Goal: Communication & Community: Participate in discussion

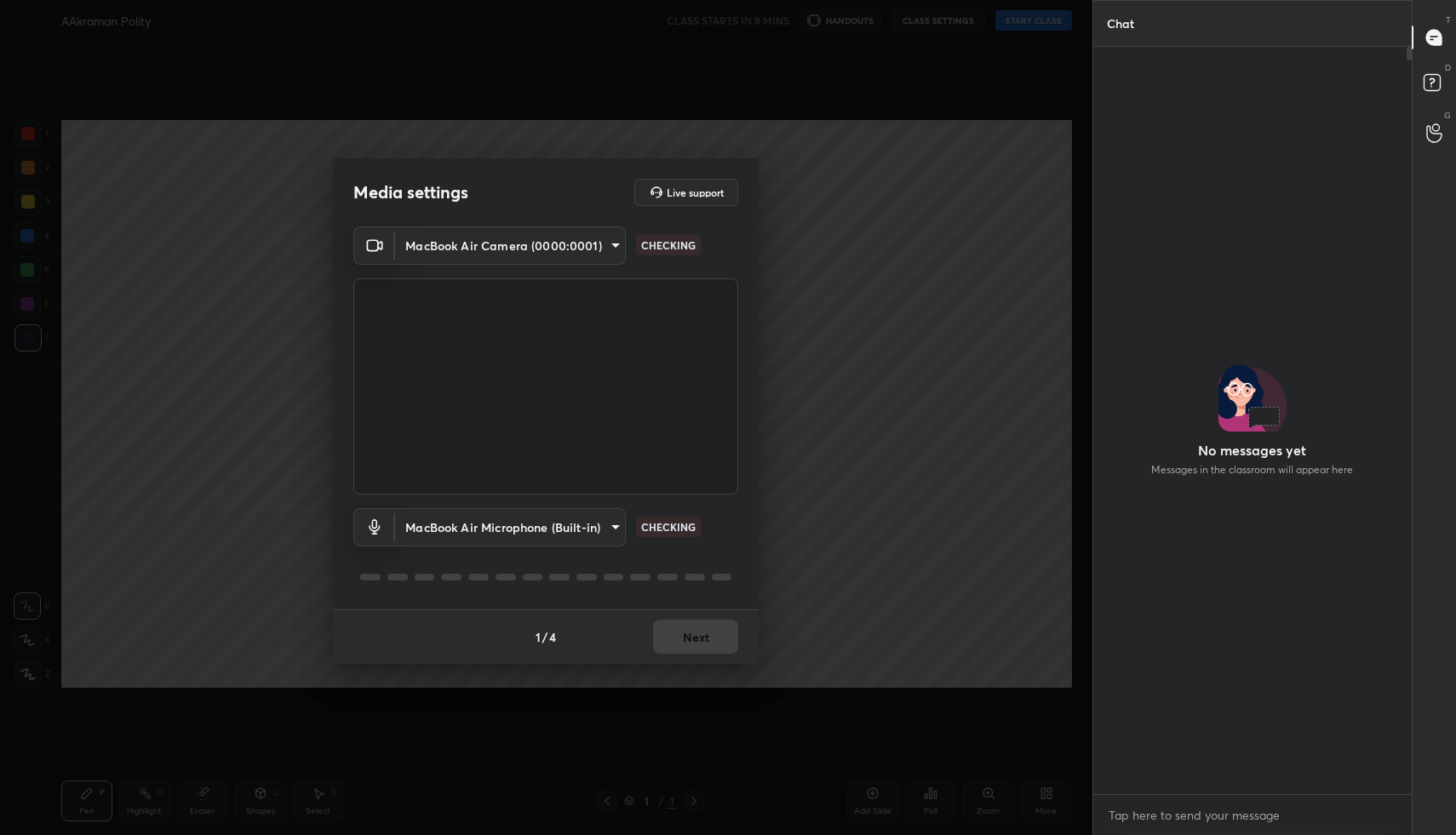
scroll to position [742, 313]
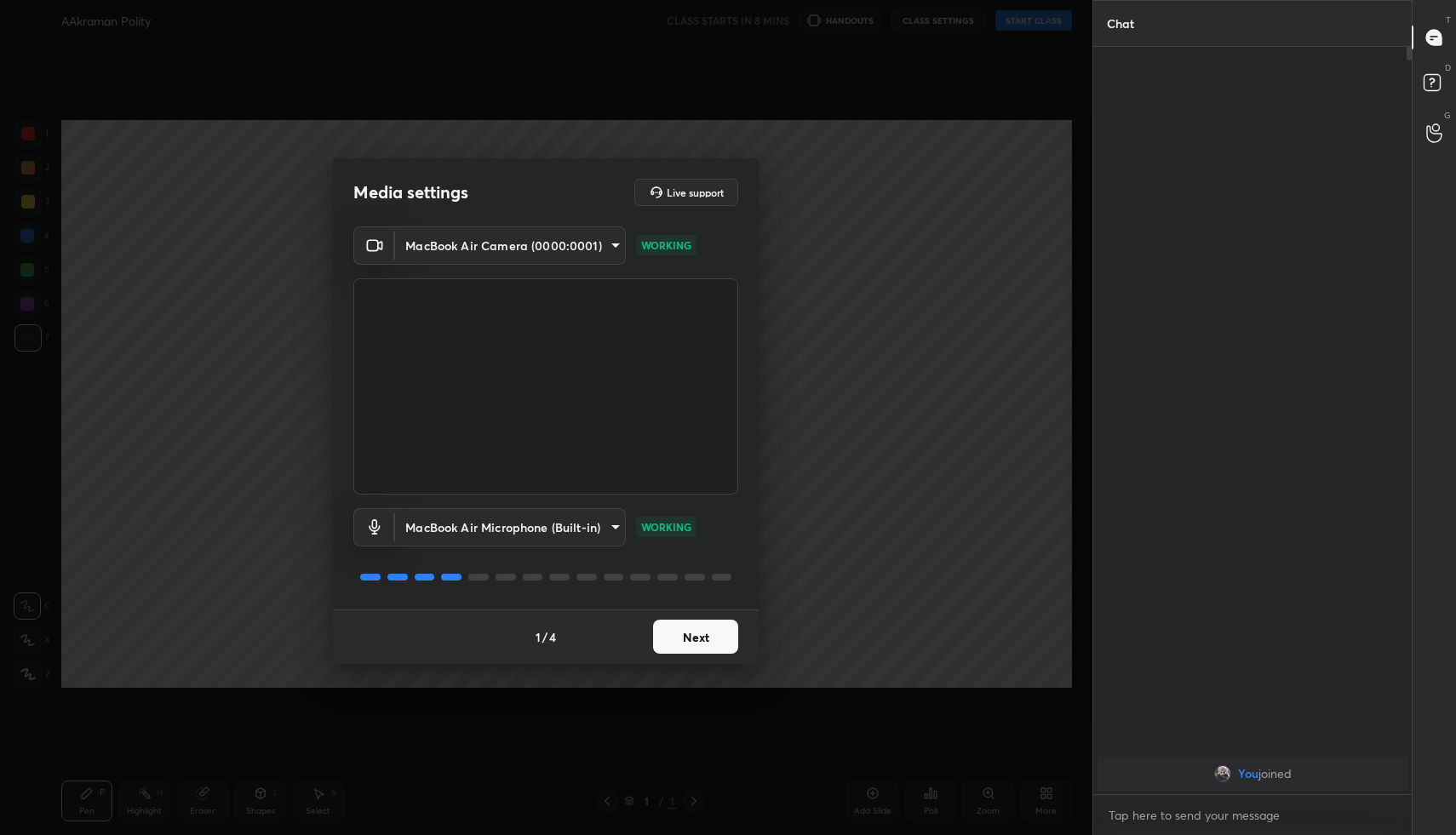
click at [665, 641] on button "Next" at bounding box center [696, 637] width 85 height 34
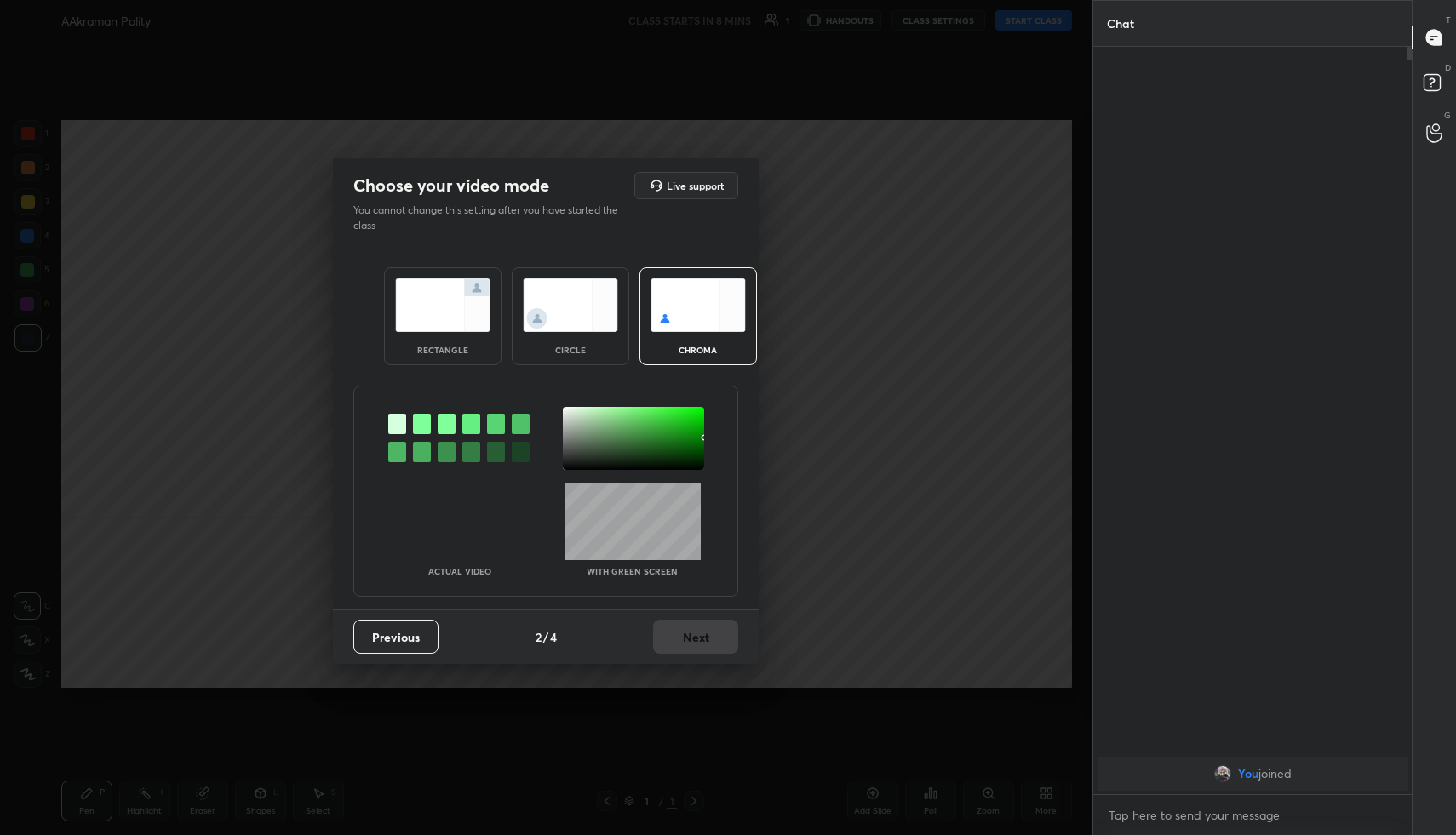
click at [424, 309] on img at bounding box center [442, 304] width 95 height 54
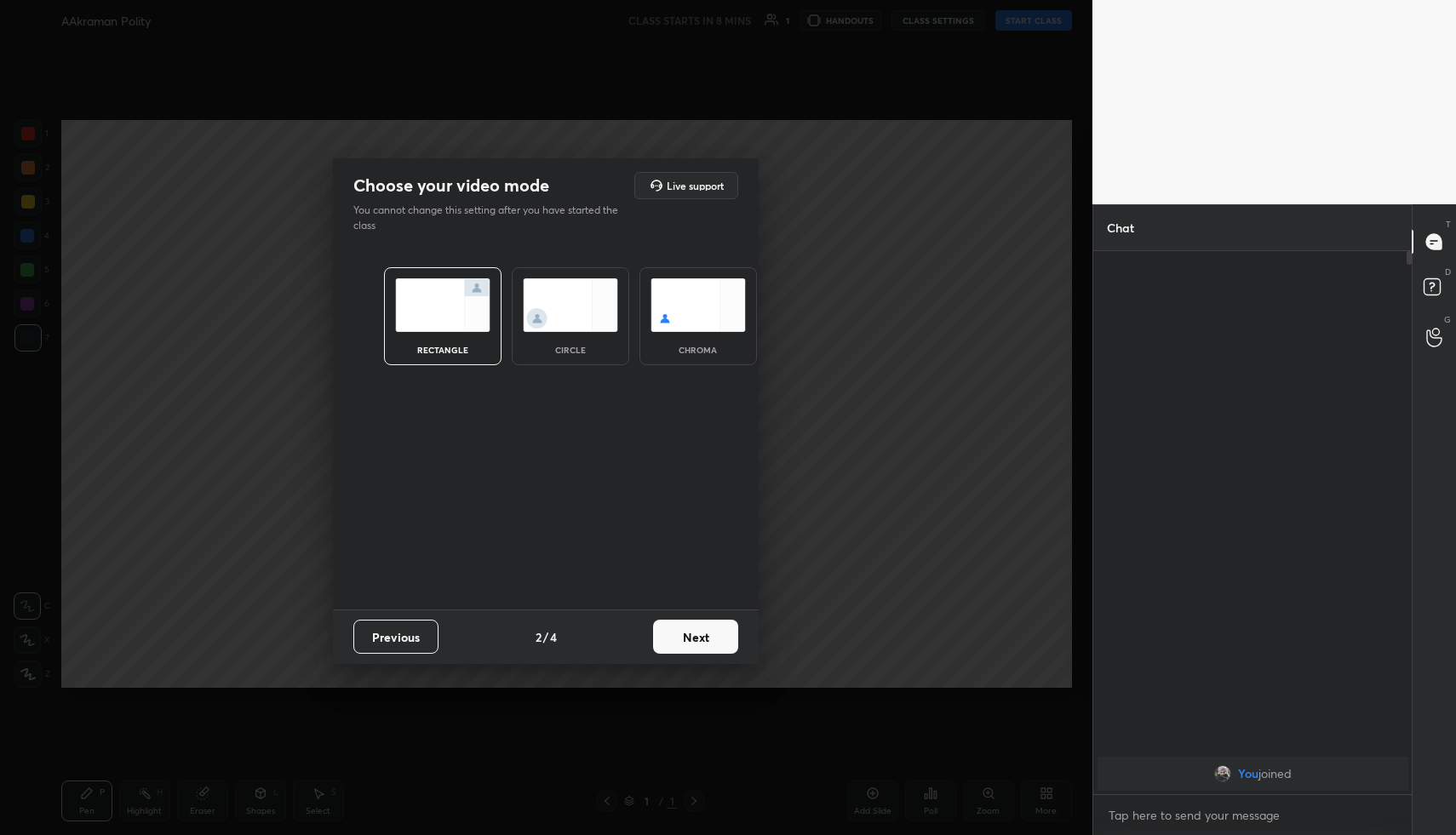
click at [693, 661] on div "Previous 2 / 4 Next" at bounding box center [546, 637] width 425 height 55
click at [689, 638] on button "Next" at bounding box center [696, 637] width 85 height 34
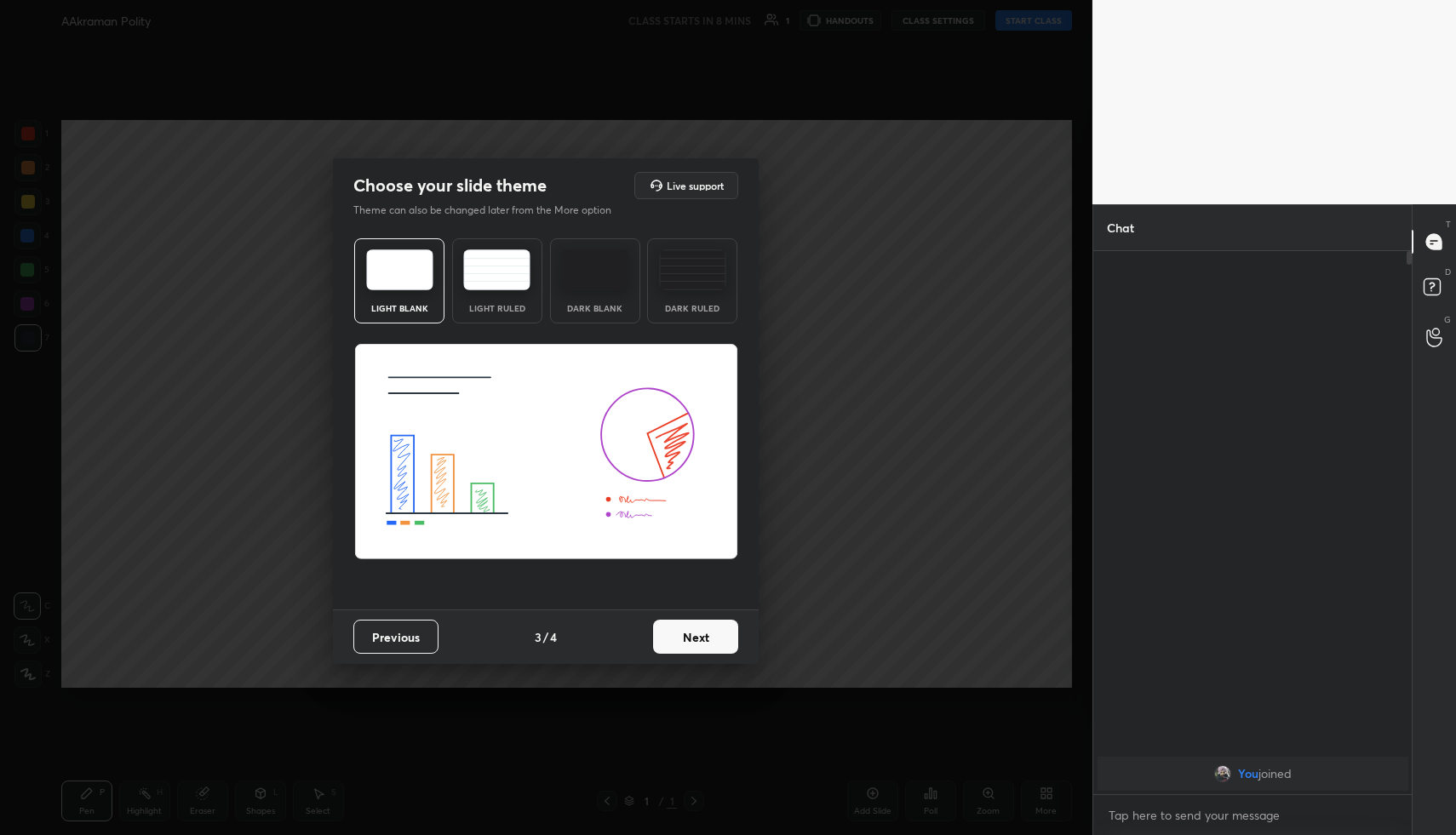
click at [689, 638] on button "Next" at bounding box center [696, 637] width 85 height 34
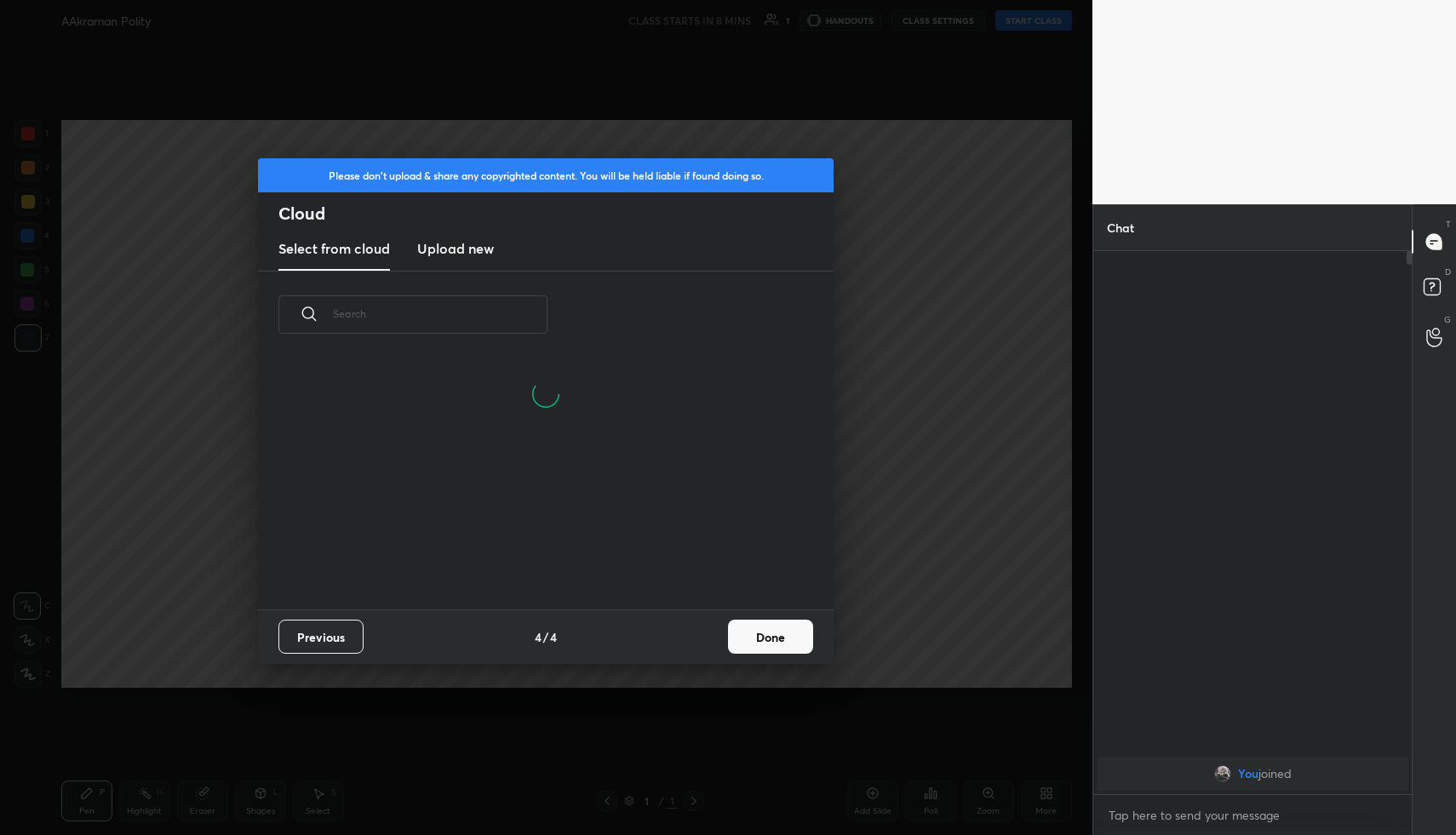
scroll to position [169, 546]
click at [757, 629] on button "Done" at bounding box center [771, 637] width 85 height 34
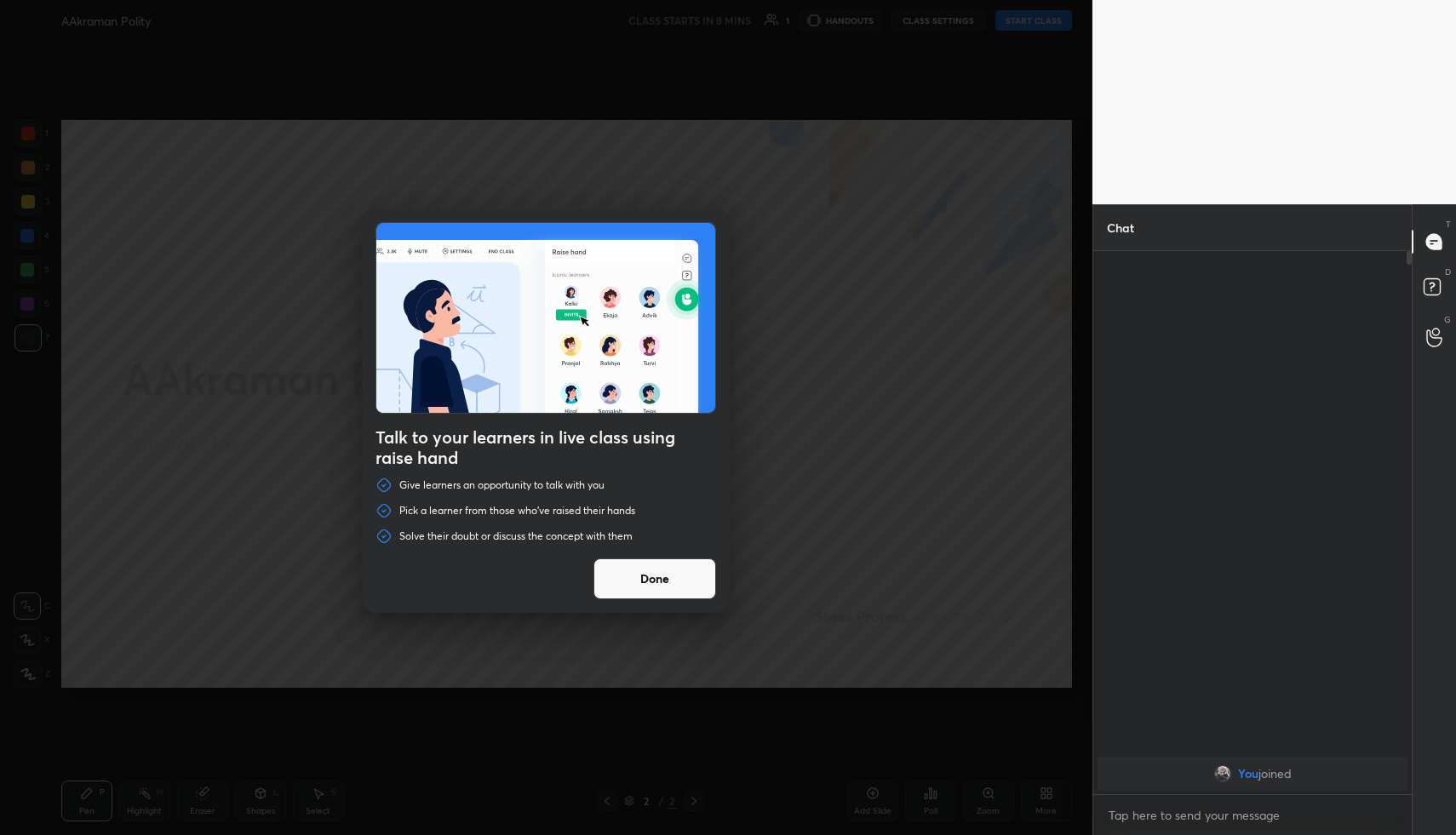
click at [642, 583] on button "Done" at bounding box center [655, 579] width 123 height 41
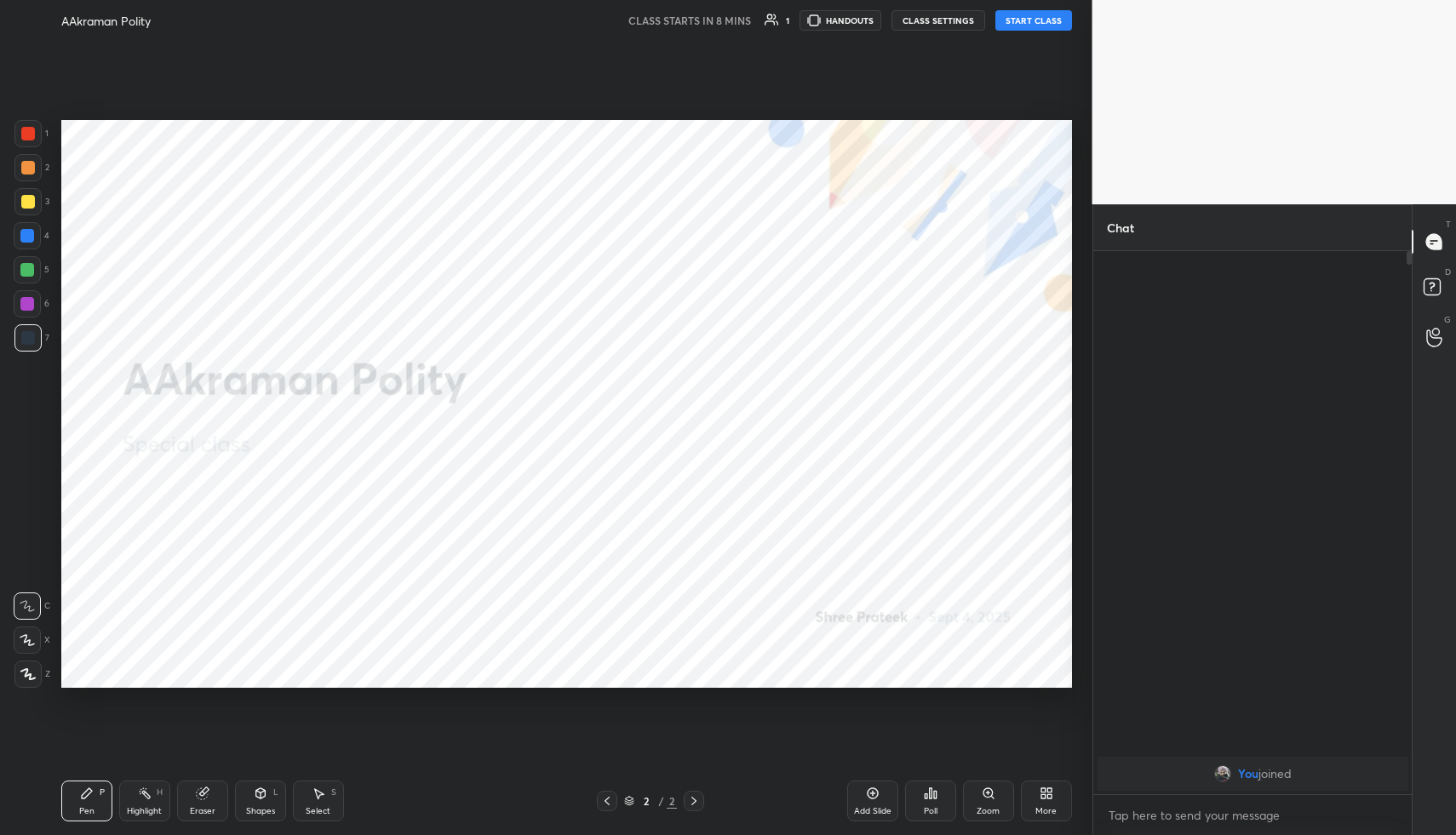
click at [1024, 24] on button "START CLASS" at bounding box center [1033, 21] width 77 height 21
click at [855, 10] on button "mute" at bounding box center [857, 21] width 61 height 21
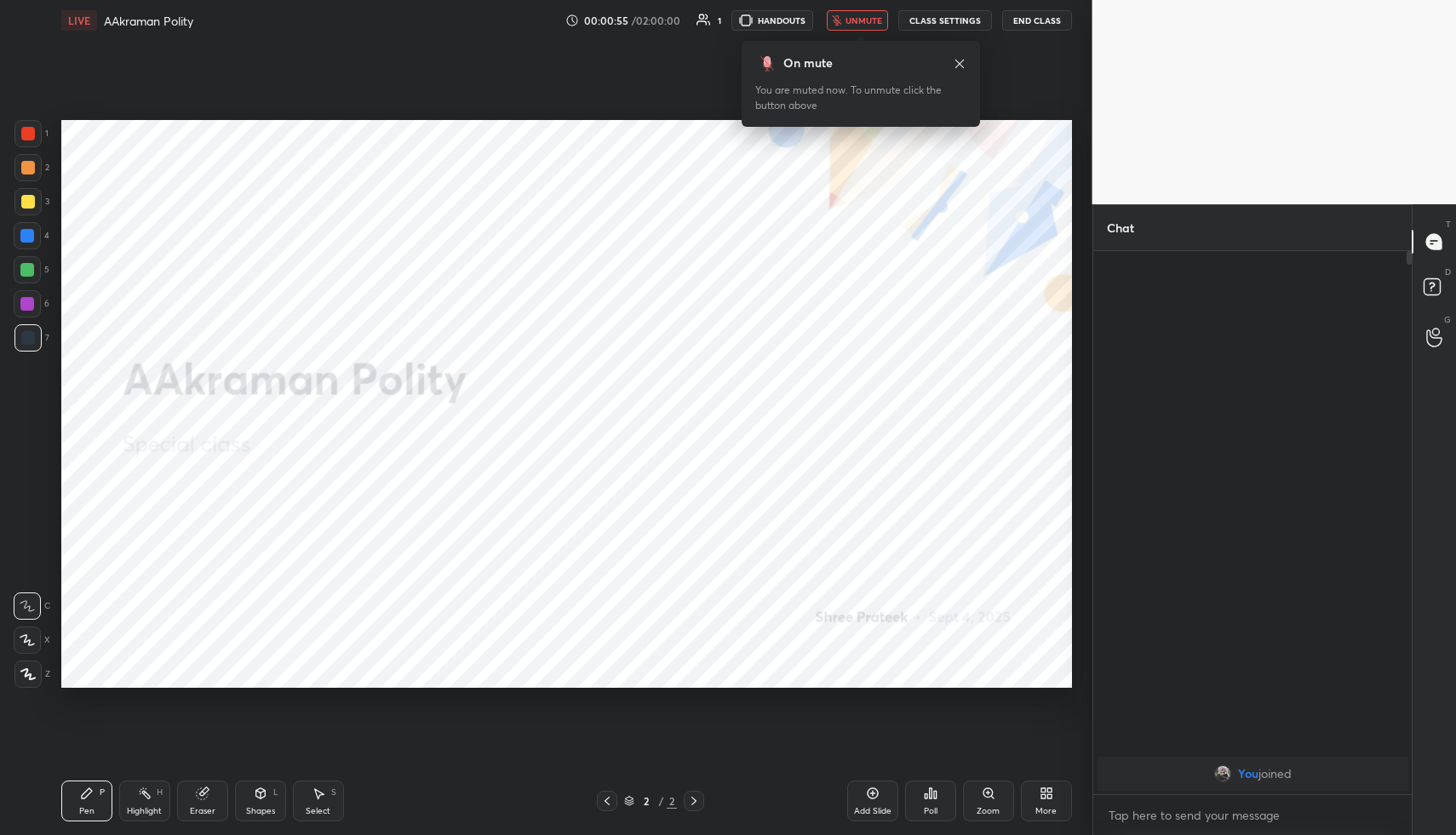
click at [1047, 808] on div "More" at bounding box center [1046, 811] width 22 height 9
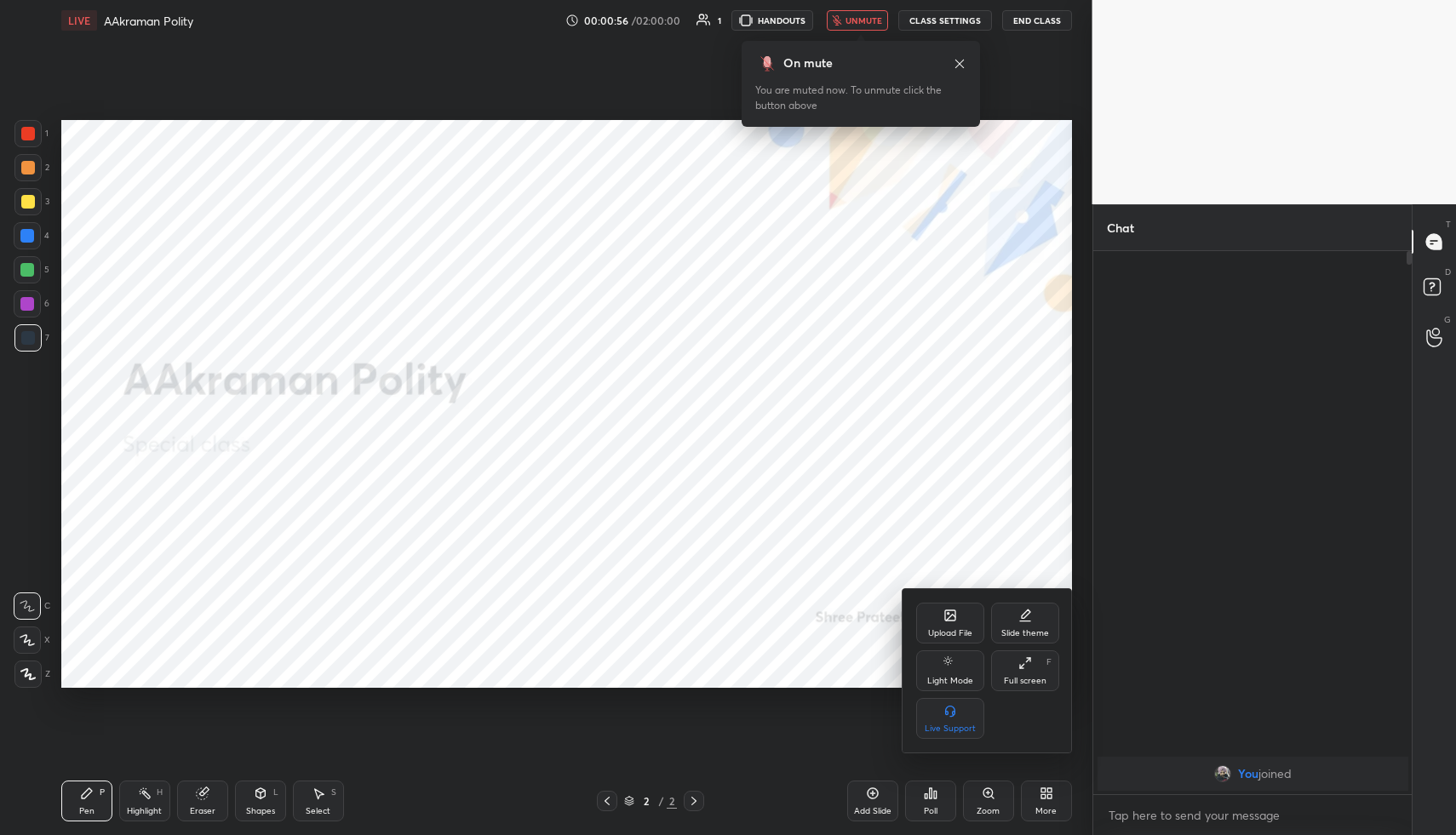
click at [937, 619] on div "Upload File" at bounding box center [950, 623] width 68 height 41
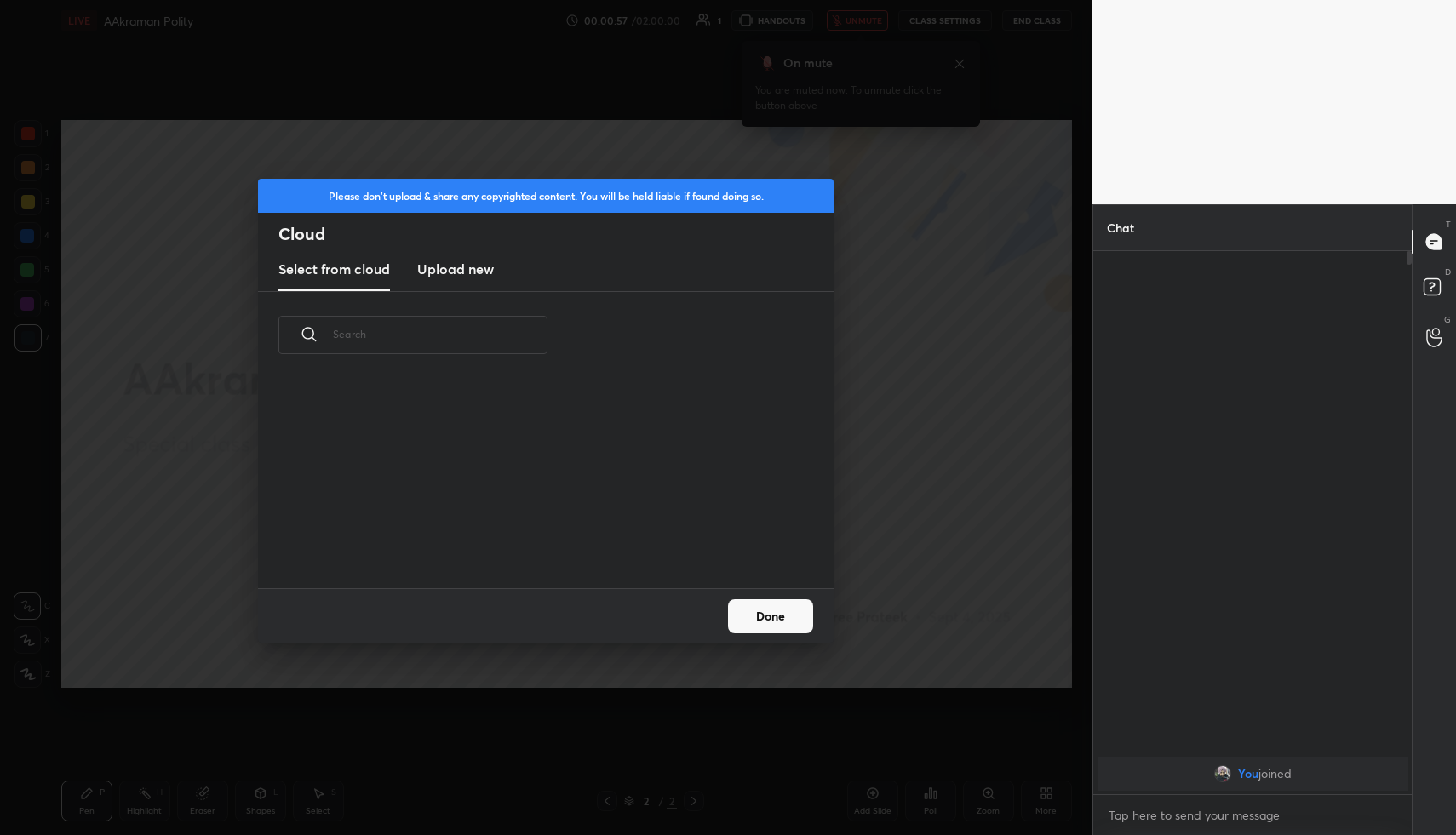
scroll to position [210, 546]
click at [480, 295] on div "​" at bounding box center [546, 440] width 576 height 296
click at [480, 276] on h3 "Upload new" at bounding box center [455, 270] width 77 height 21
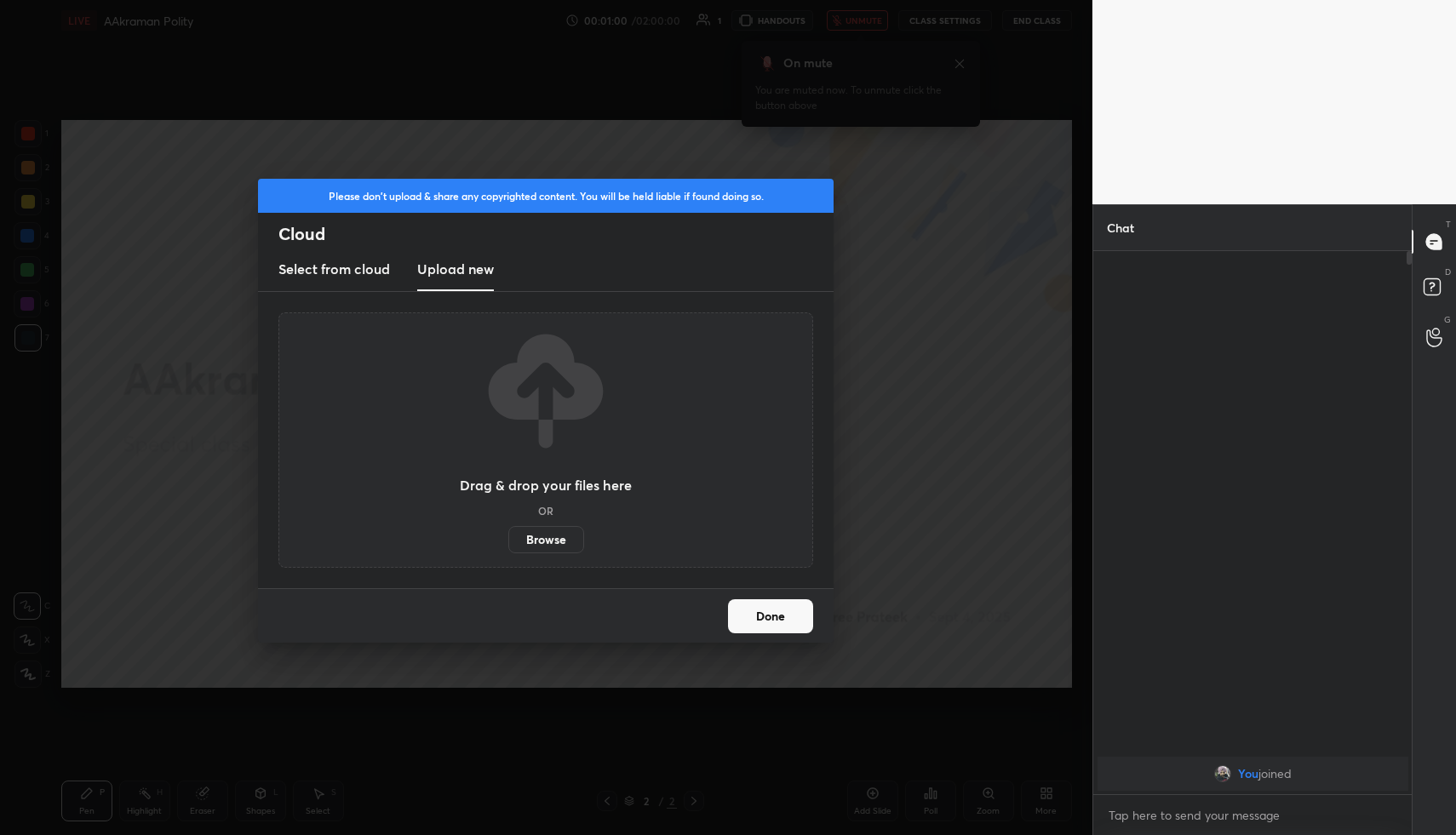
click at [545, 531] on label "Browse" at bounding box center [546, 540] width 76 height 27
click at [509, 531] on input "Browse" at bounding box center [509, 540] width 0 height 27
click at [553, 527] on label "Browse" at bounding box center [546, 540] width 76 height 27
click at [509, 527] on input "Browse" at bounding box center [509, 540] width 0 height 27
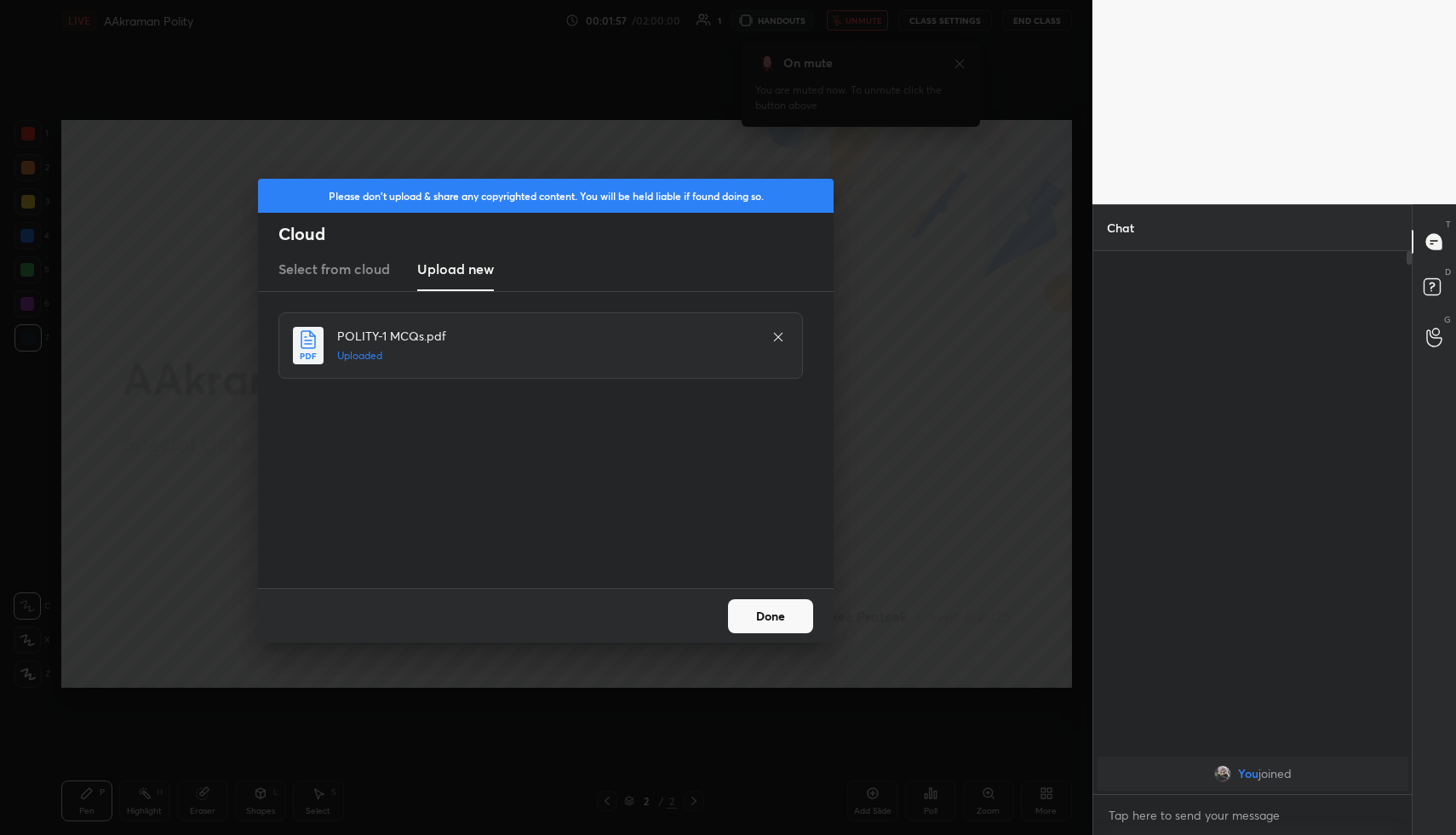
click at [753, 617] on button "Done" at bounding box center [771, 617] width 85 height 34
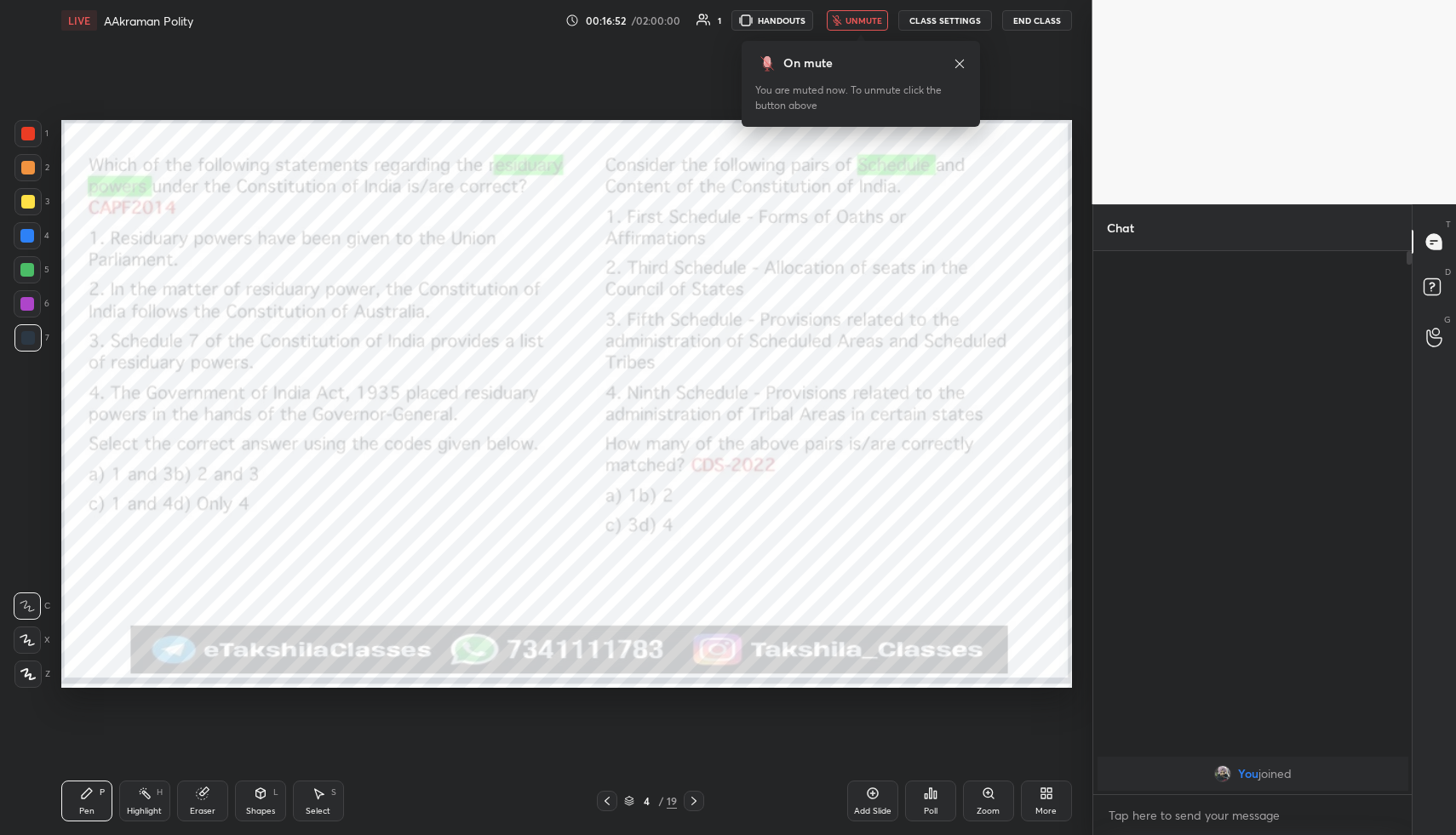
click at [779, 102] on div "You are muted now. To unmute click the button above" at bounding box center [860, 97] width 211 height 30
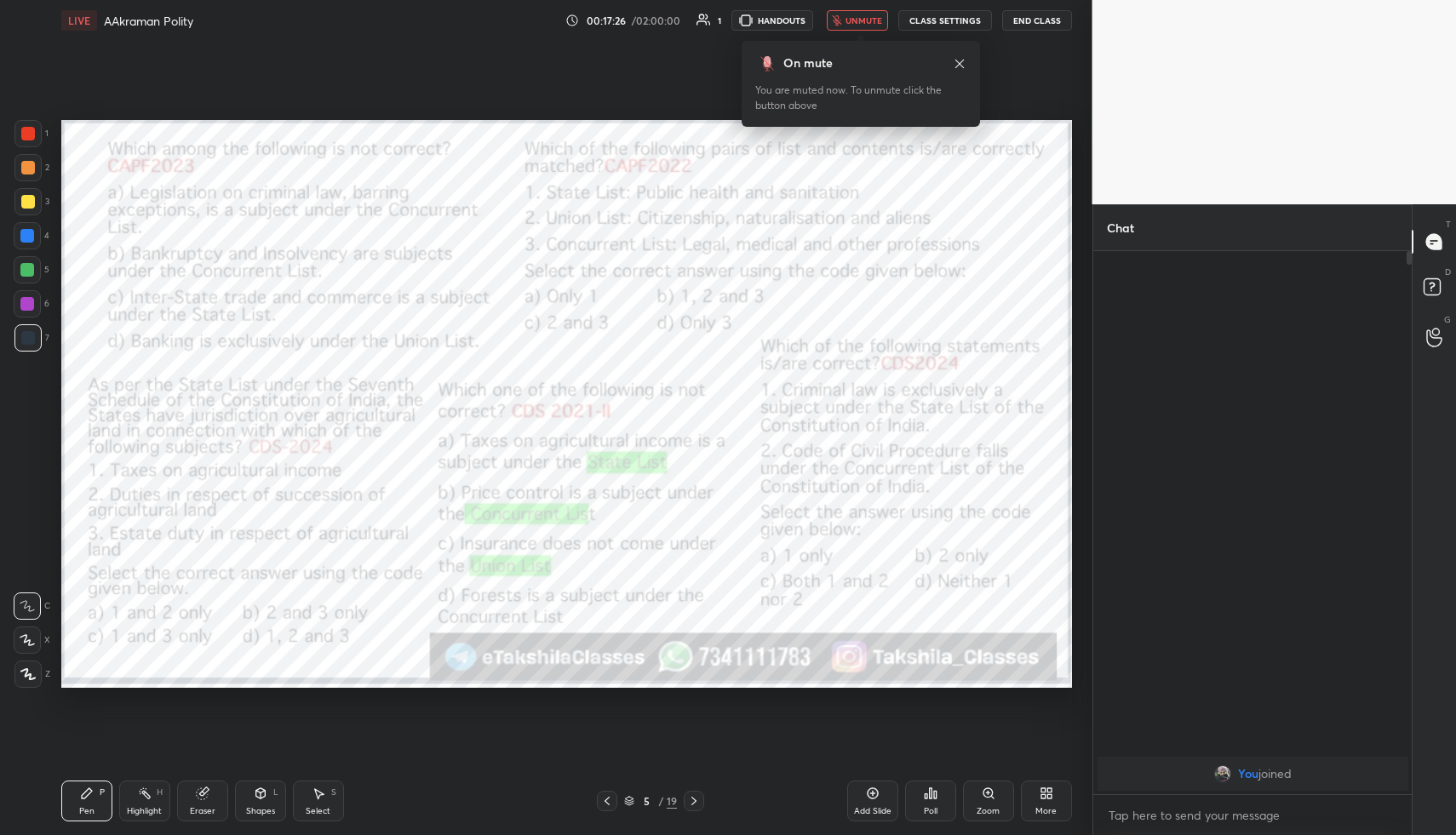
click at [954, 787] on div "Poll" at bounding box center [930, 801] width 51 height 41
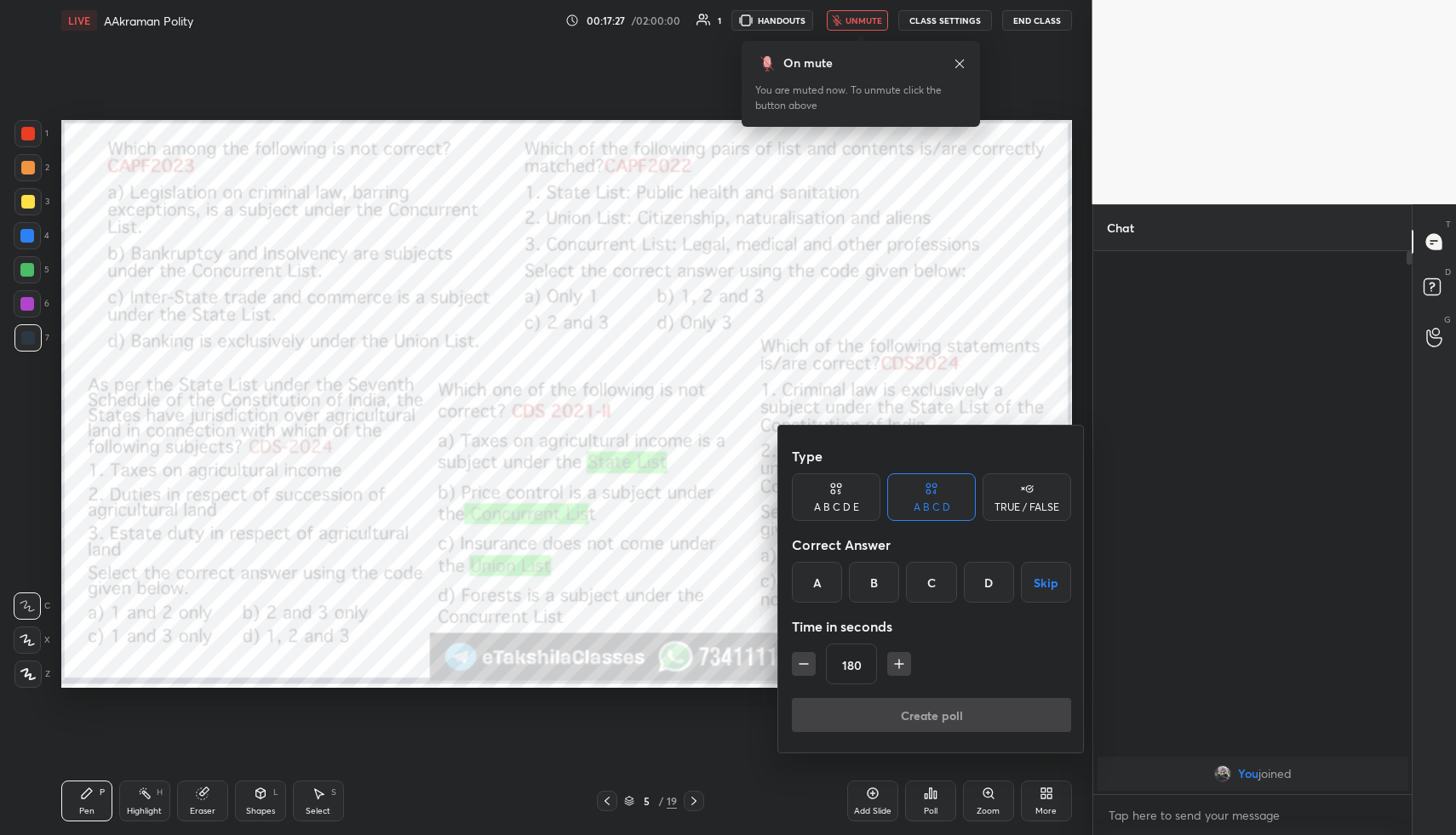
click at [967, 587] on div "D" at bounding box center [988, 582] width 50 height 41
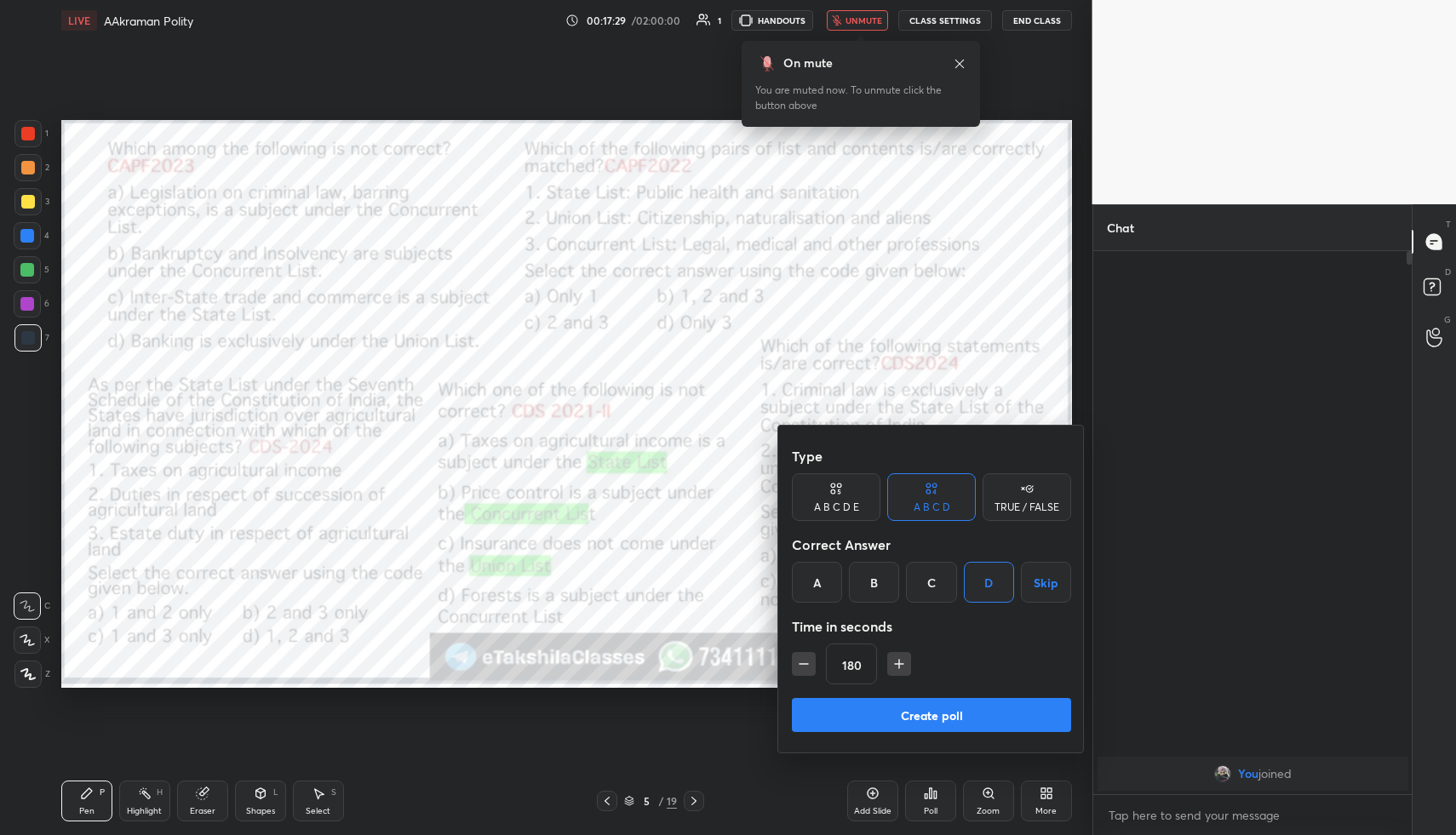
click at [896, 708] on button "Create poll" at bounding box center [931, 715] width 279 height 34
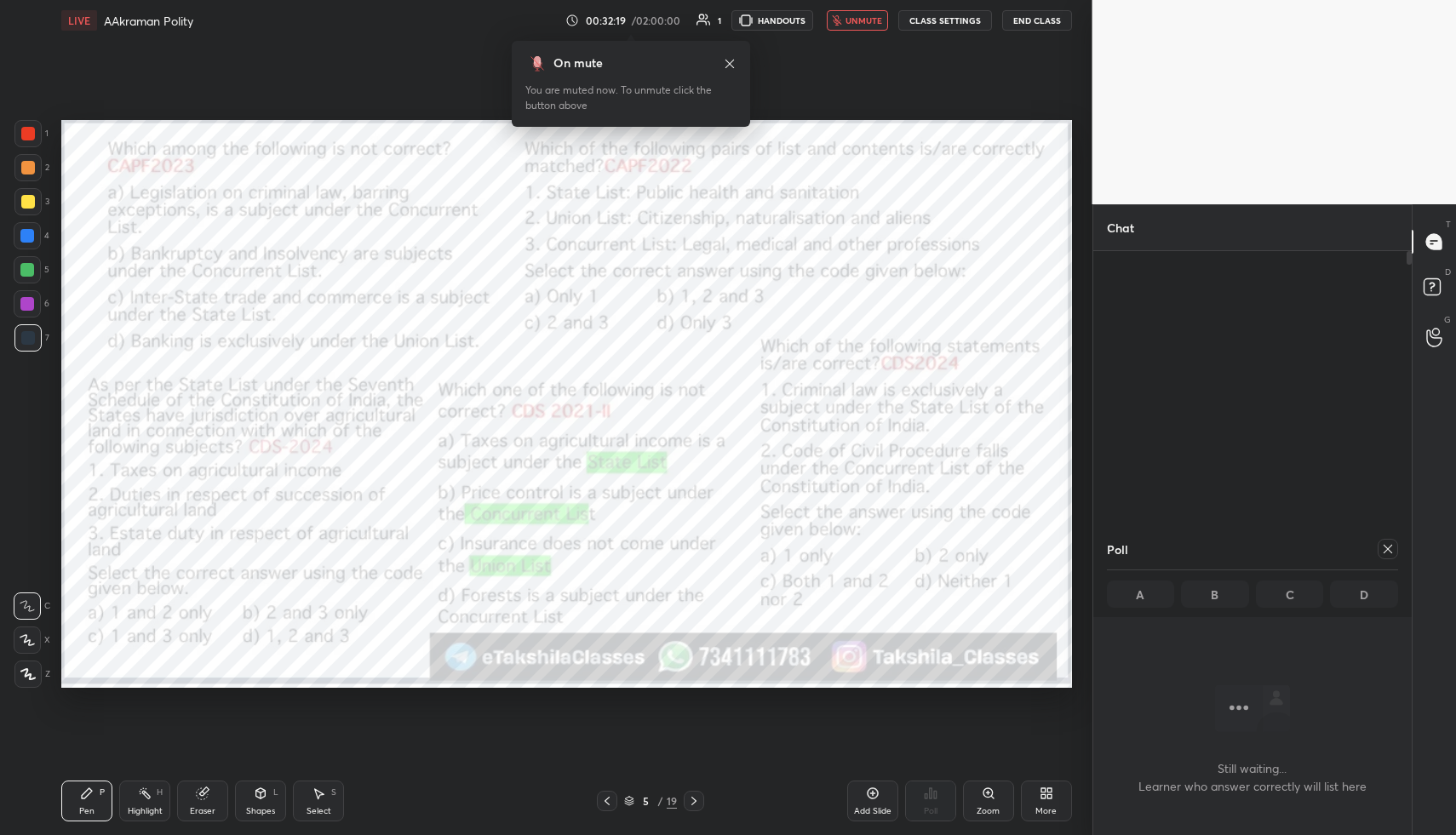
scroll to position [490, 313]
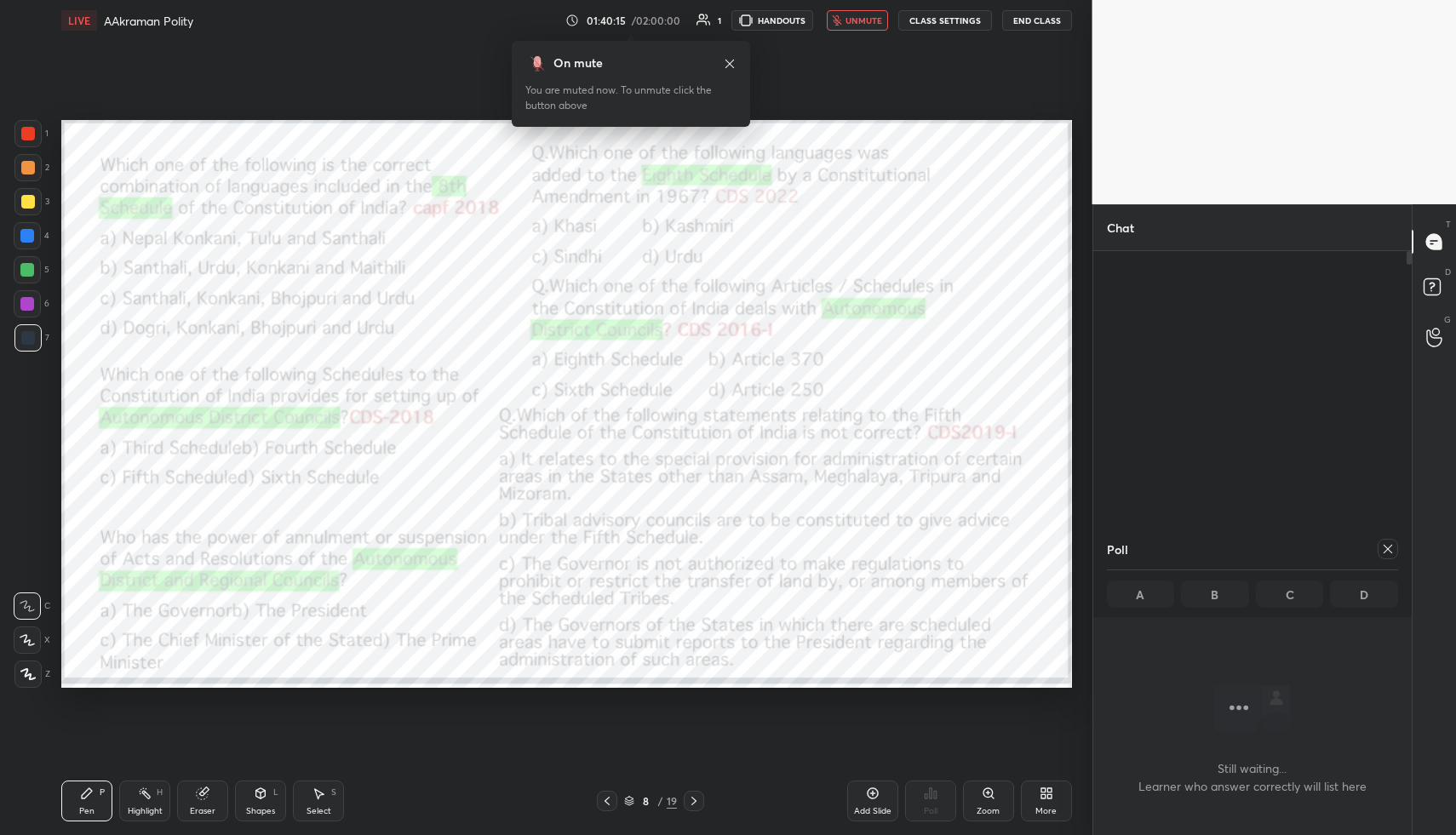
click at [1018, 28] on button "End Class" at bounding box center [1037, 21] width 70 height 21
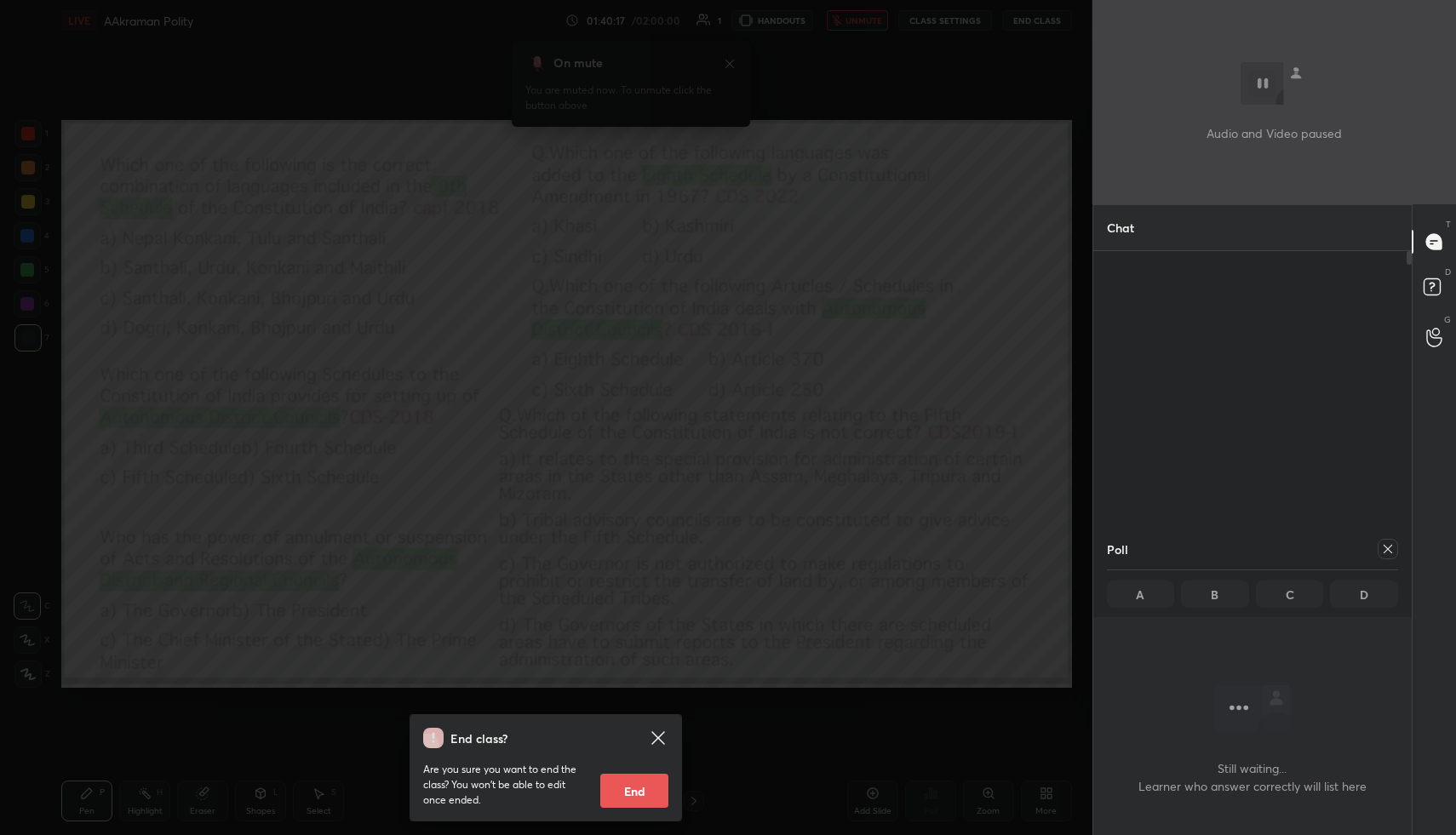
click at [643, 781] on button "End" at bounding box center [634, 792] width 68 height 34
type textarea "x"
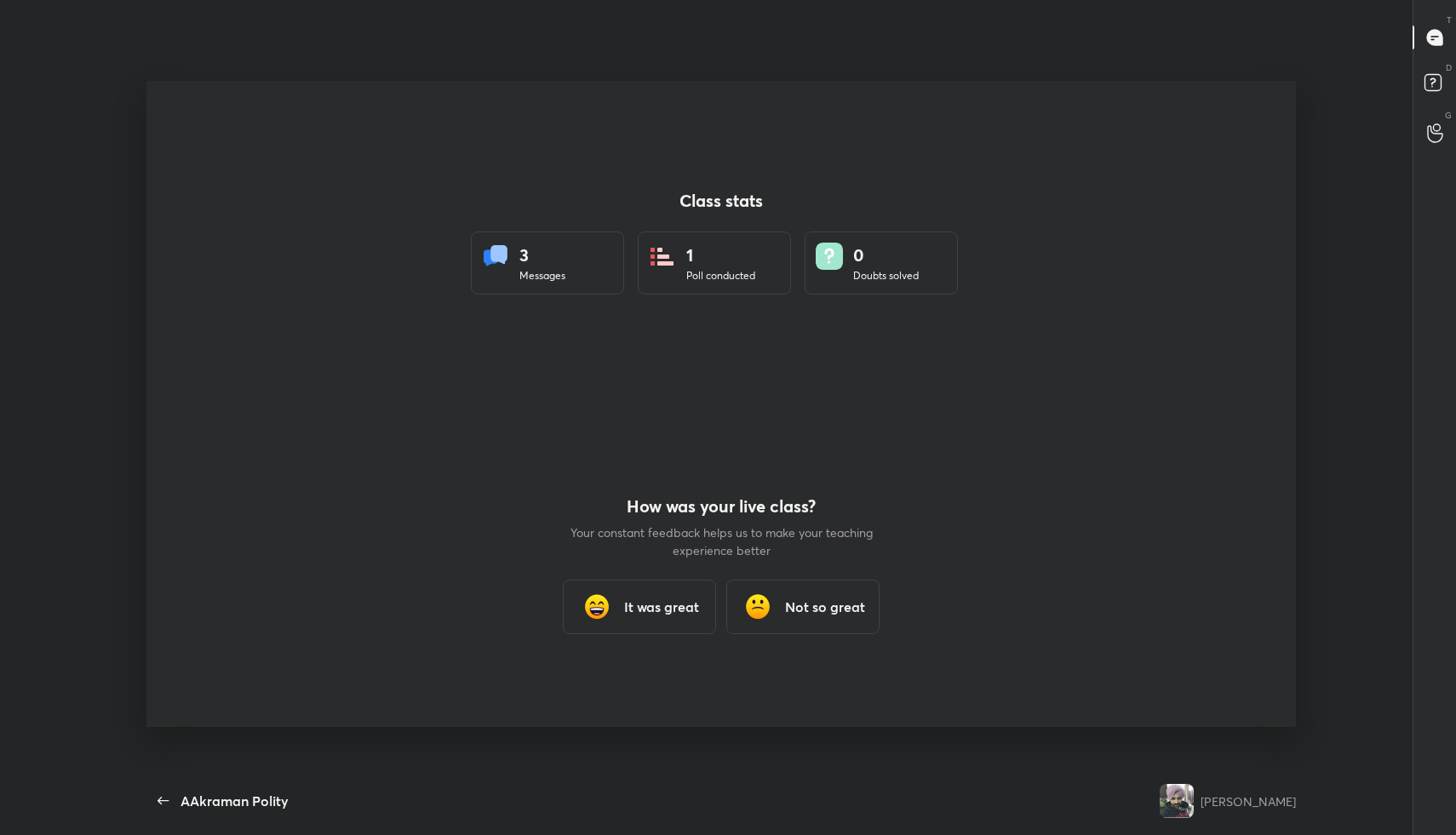
scroll to position [726, 1358]
